Goal: Transaction & Acquisition: Purchase product/service

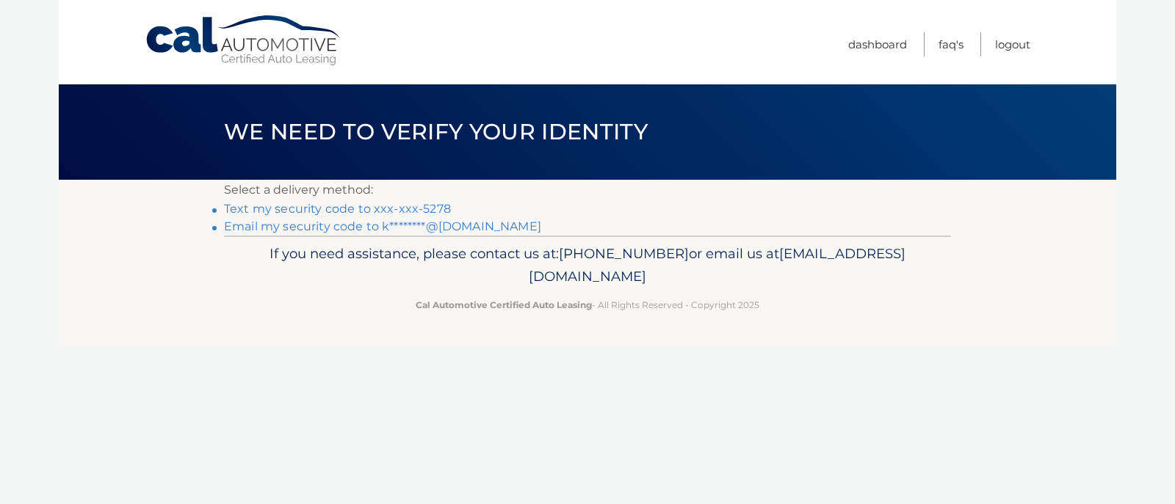
click at [360, 207] on link "Text my security code to xxx-xxx-5278" at bounding box center [337, 209] width 227 height 14
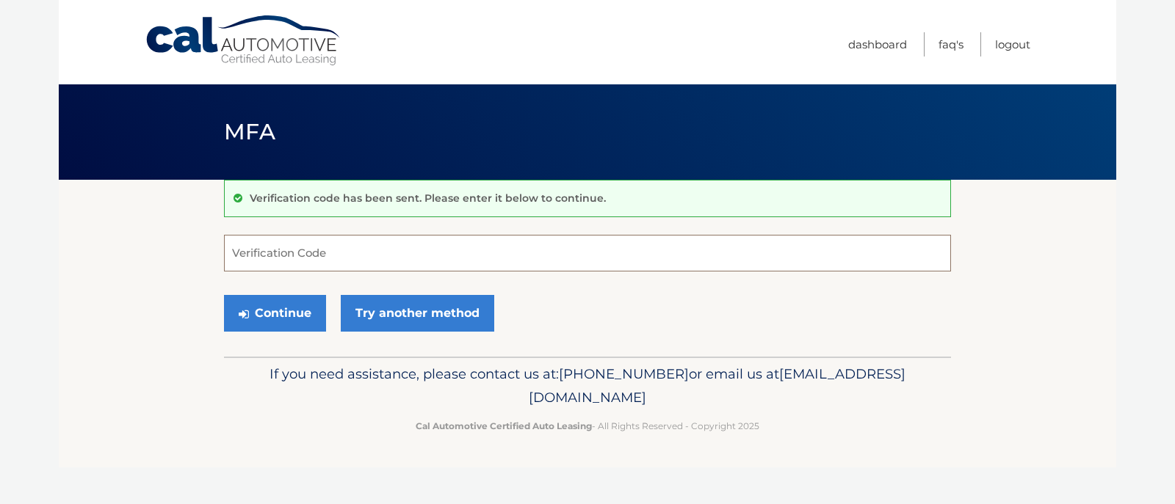
click at [342, 249] on input "Verification Code" at bounding box center [587, 253] width 727 height 37
type input "945899"
click at [262, 315] on button "Continue" at bounding box center [275, 313] width 102 height 37
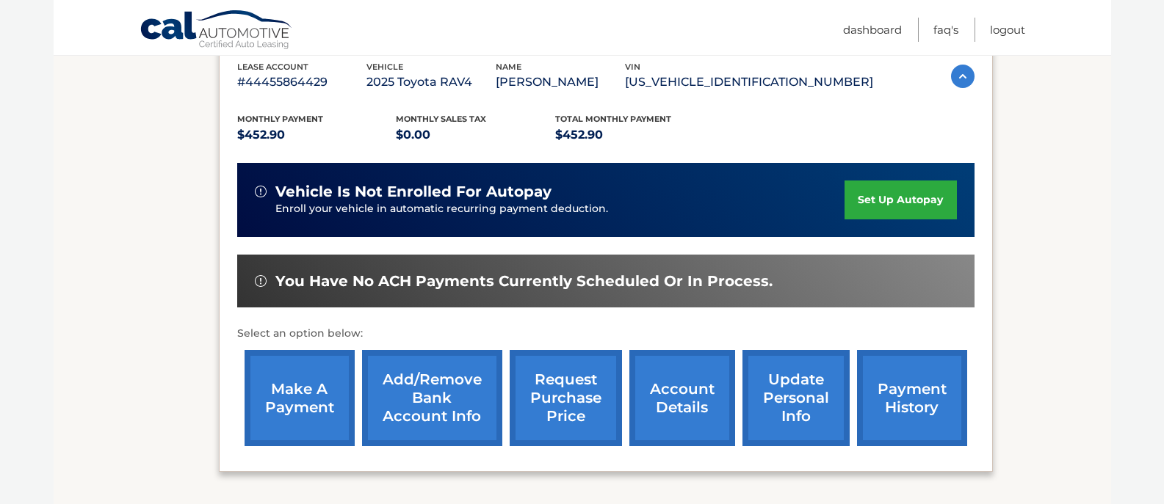
scroll to position [275, 0]
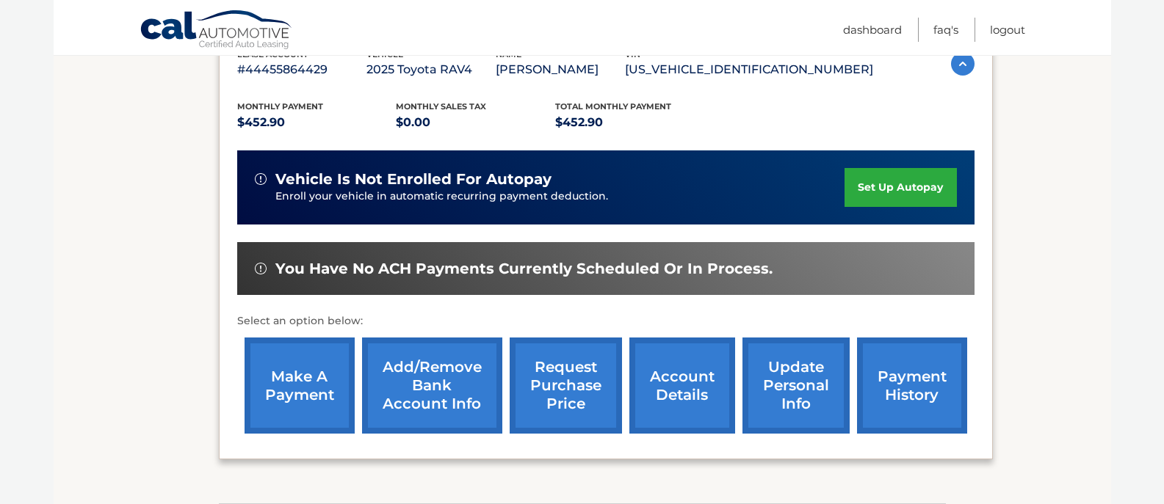
click at [288, 382] on link "make a payment" at bounding box center [299, 386] width 110 height 96
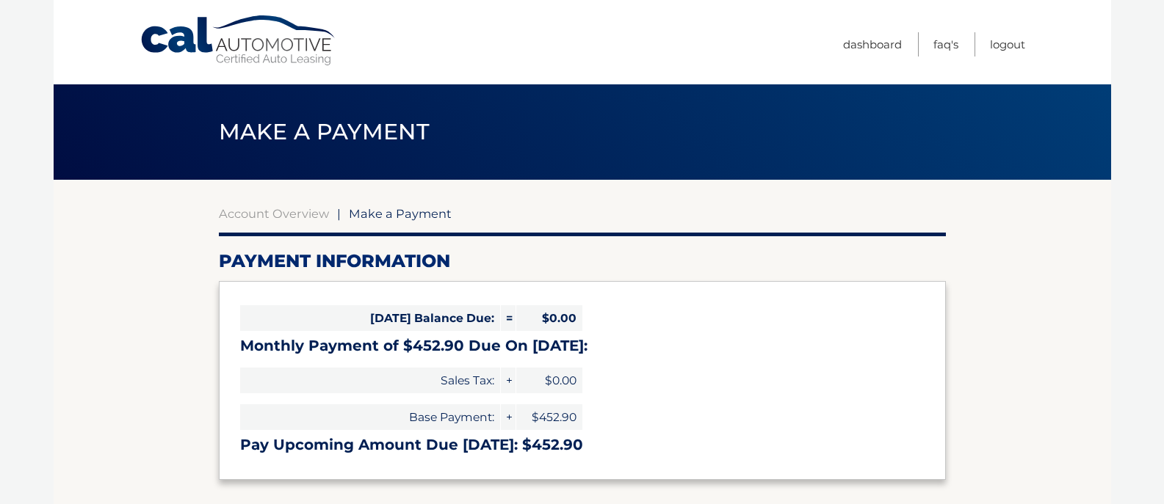
select select "MGYzZWE0ZjktMDVhMi00OGZmLTkwNTItM2FiNjVkN2Q1YmVm"
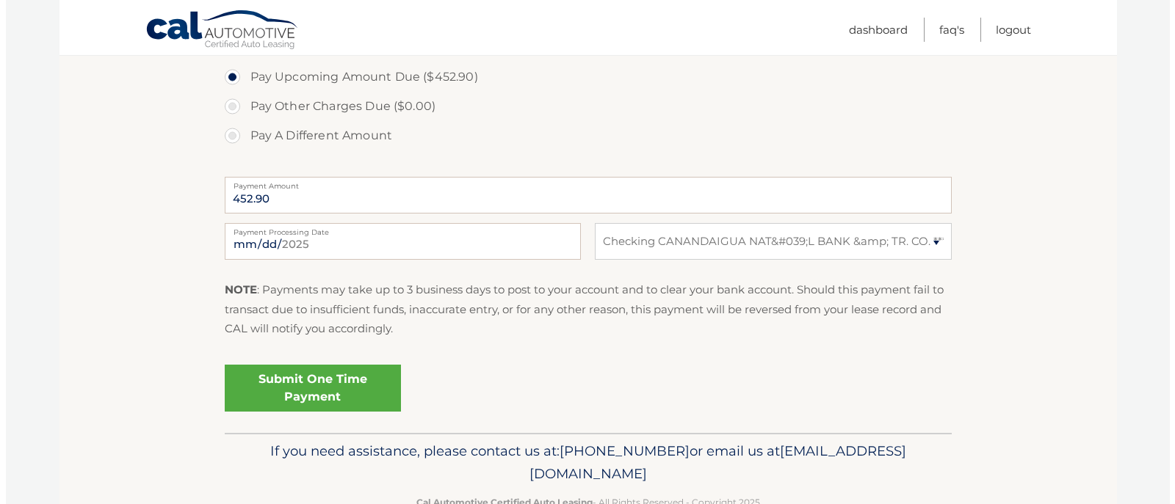
scroll to position [508, 0]
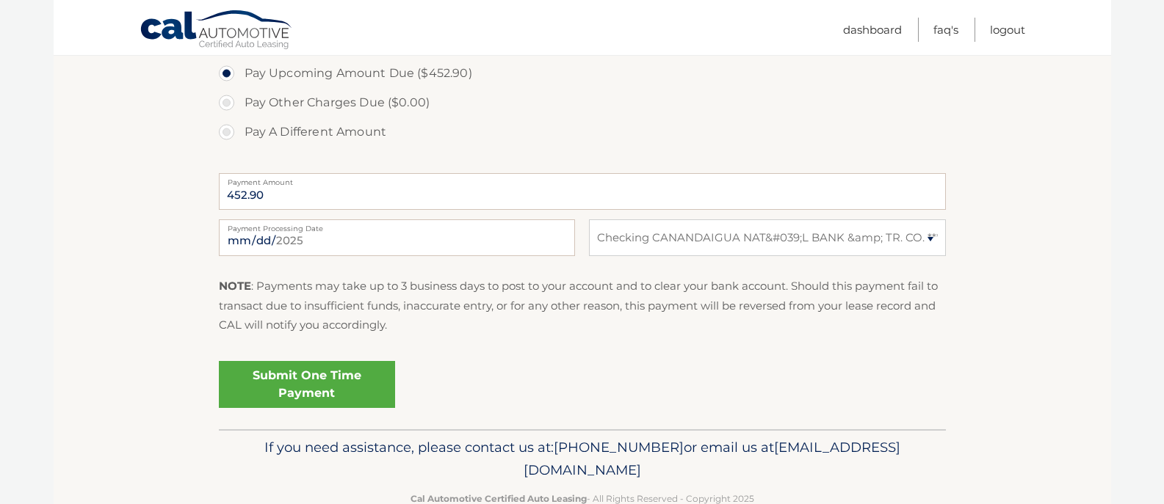
click at [299, 381] on link "Submit One Time Payment" at bounding box center [307, 384] width 176 height 47
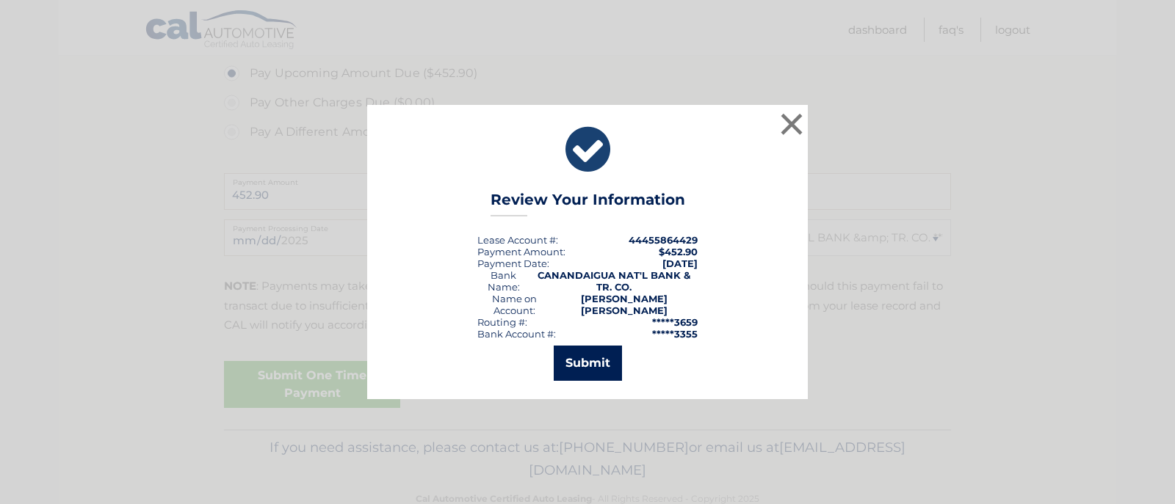
click at [581, 356] on button "Submit" at bounding box center [588, 363] width 68 height 35
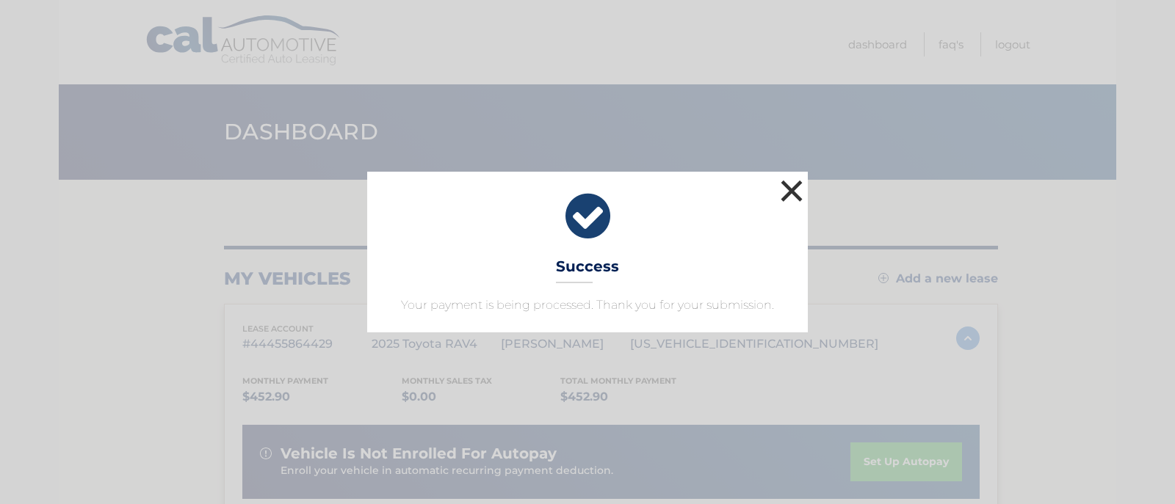
click at [793, 189] on button "×" at bounding box center [791, 190] width 29 height 29
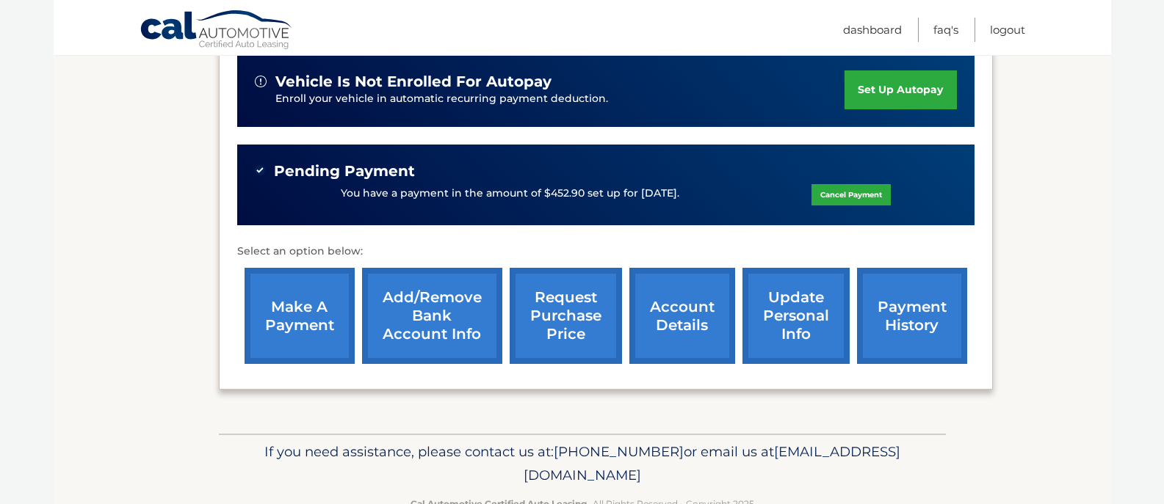
scroll to position [409, 0]
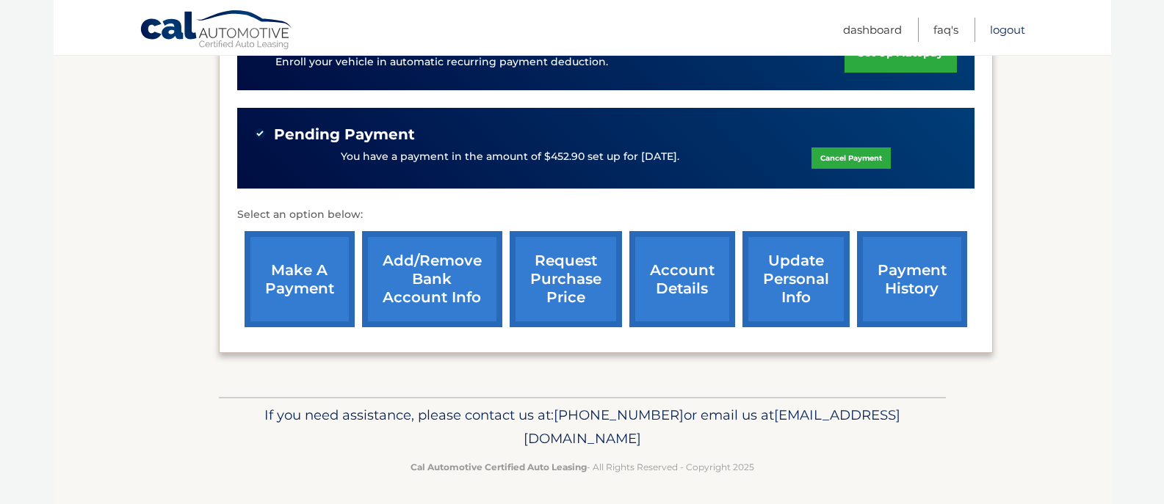
click at [1006, 26] on link "Logout" at bounding box center [1007, 30] width 35 height 24
